Goal: Information Seeking & Learning: Find specific fact

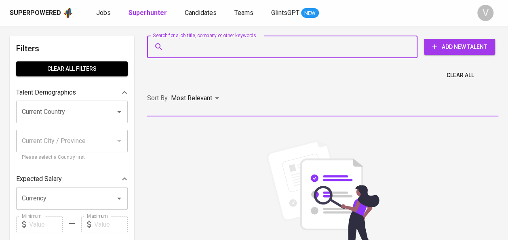
click at [200, 49] on input "Search for a job title, company or other keywords" at bounding box center [284, 46] width 235 height 15
paste input "[EMAIL_ADDRESS][DOMAIN_NAME]"
type input "[EMAIL_ADDRESS][DOMAIN_NAME]"
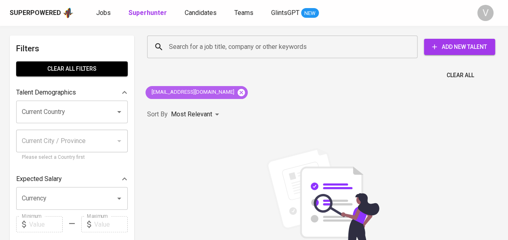
click at [238, 93] on icon at bounding box center [241, 91] width 7 height 7
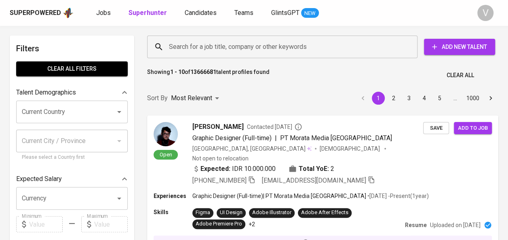
paste input "[PERSON_NAME]"
click at [214, 50] on input "Search for a job title, company or other keywords" at bounding box center [284, 46] width 235 height 15
type input "[PERSON_NAME]"
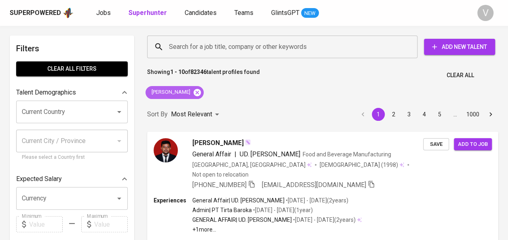
click at [193, 91] on icon at bounding box center [197, 92] width 9 height 9
